Goal: Task Accomplishment & Management: Complete application form

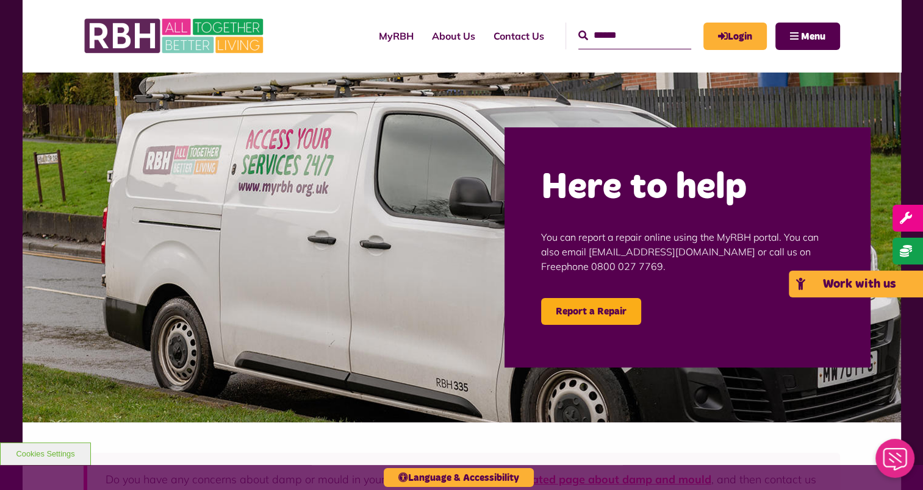
click at [911, 295] on link "Work with us" at bounding box center [856, 284] width 134 height 27
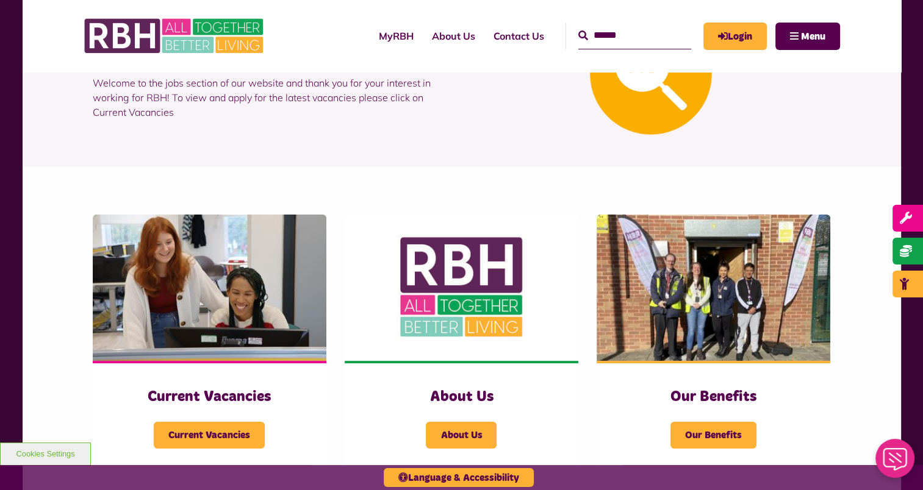
scroll to position [183, 0]
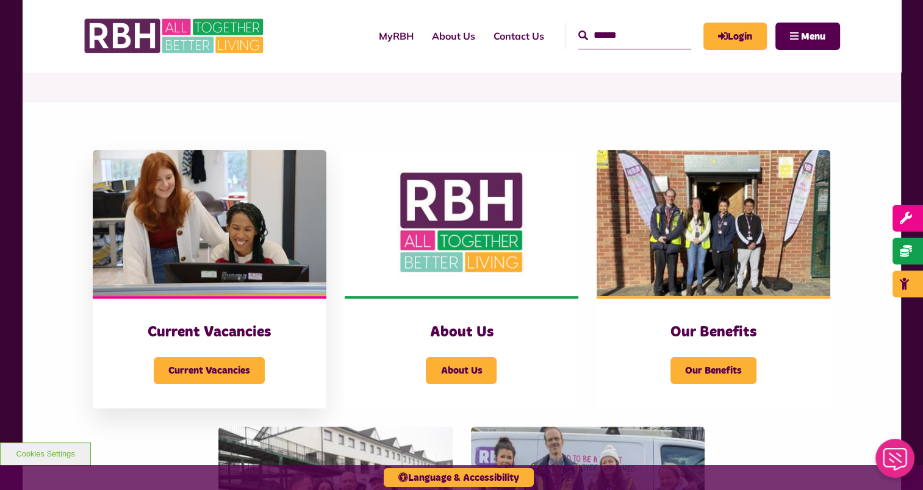
click at [207, 216] on img at bounding box center [210, 223] width 234 height 146
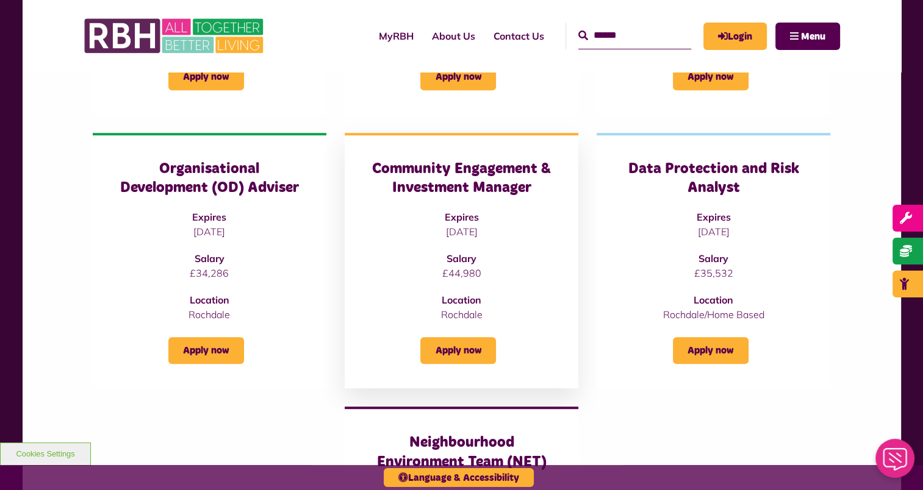
scroll to position [732, 0]
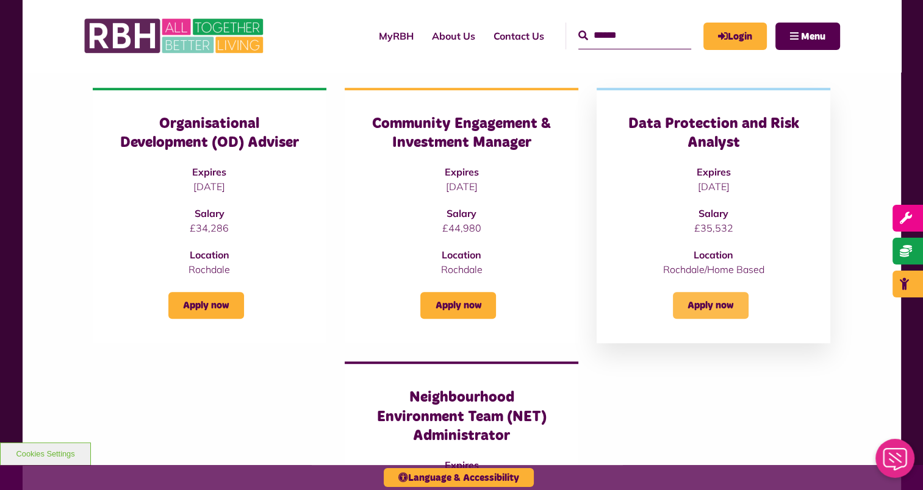
click at [730, 292] on link "Apply now" at bounding box center [711, 305] width 76 height 27
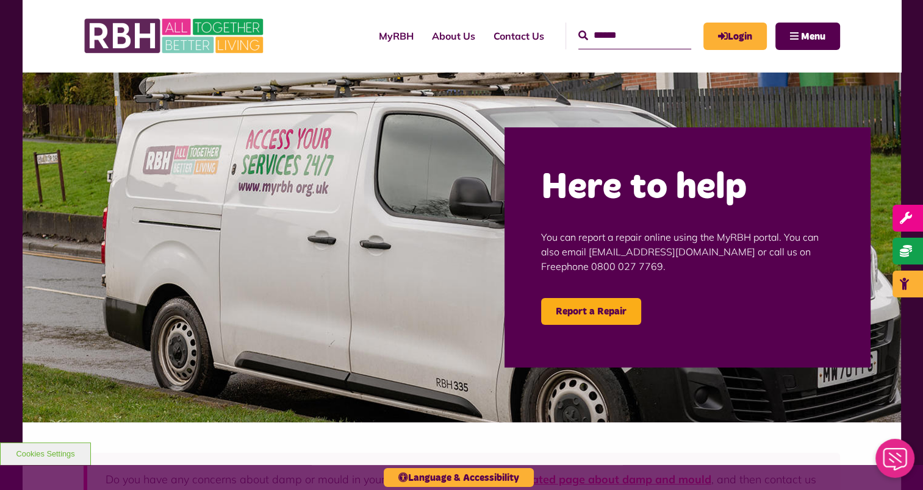
click at [888, 287] on img at bounding box center [462, 247] width 878 height 351
click at [896, 288] on link "Work with us" at bounding box center [856, 284] width 134 height 27
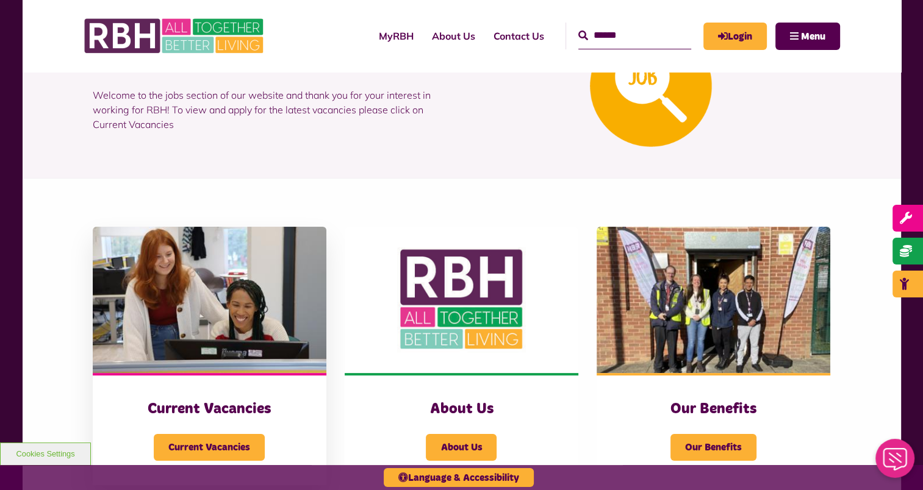
scroll to position [122, 0]
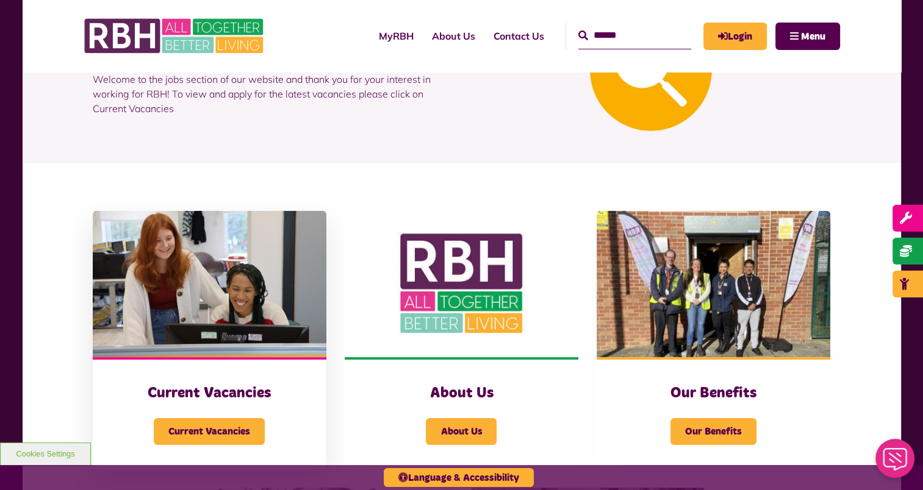
click at [251, 290] on img at bounding box center [210, 284] width 234 height 146
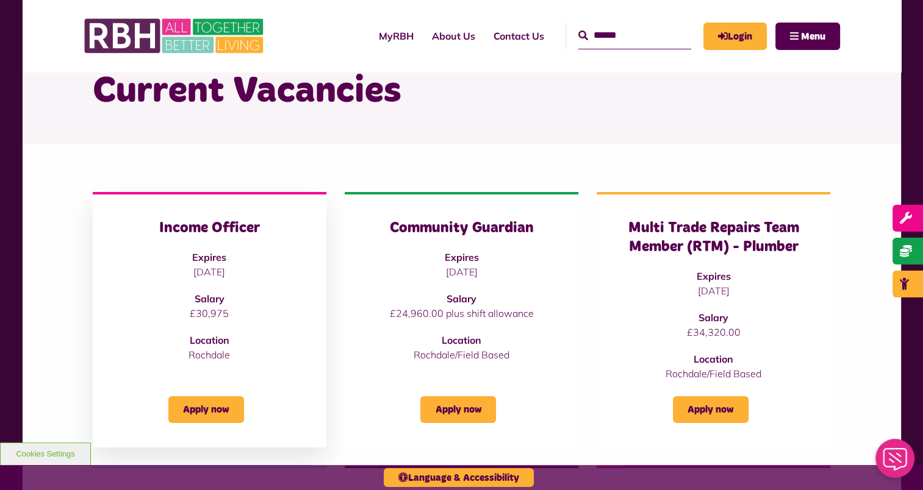
scroll to position [122, 0]
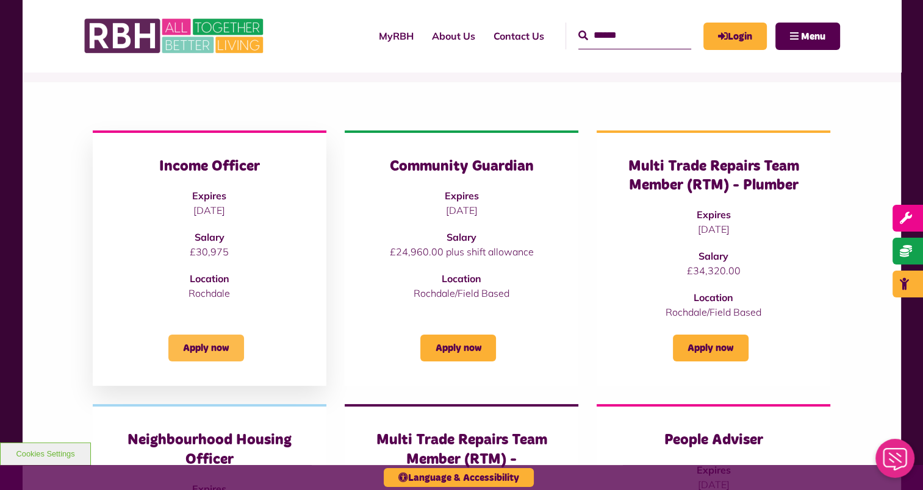
click at [231, 346] on link "Apply now" at bounding box center [206, 348] width 76 height 27
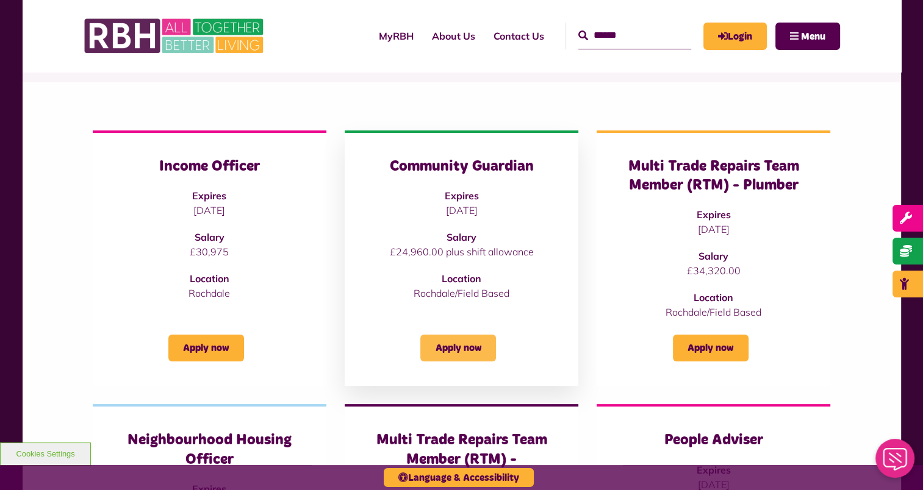
click at [459, 351] on link "Apply now" at bounding box center [458, 348] width 76 height 27
